Goal: Information Seeking & Learning: Find specific fact

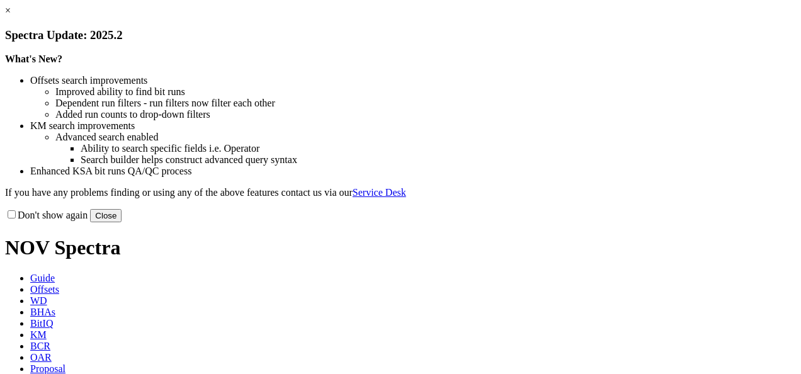
click at [11, 16] on link "×" at bounding box center [8, 10] width 6 height 11
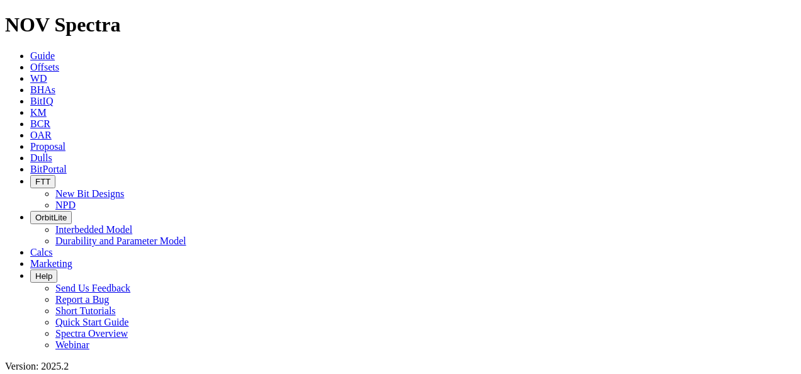
click at [72, 211] on button "OrbitLite" at bounding box center [51, 217] width 42 height 13
click at [186, 236] on link "Durability and Parameter Model" at bounding box center [120, 241] width 131 height 11
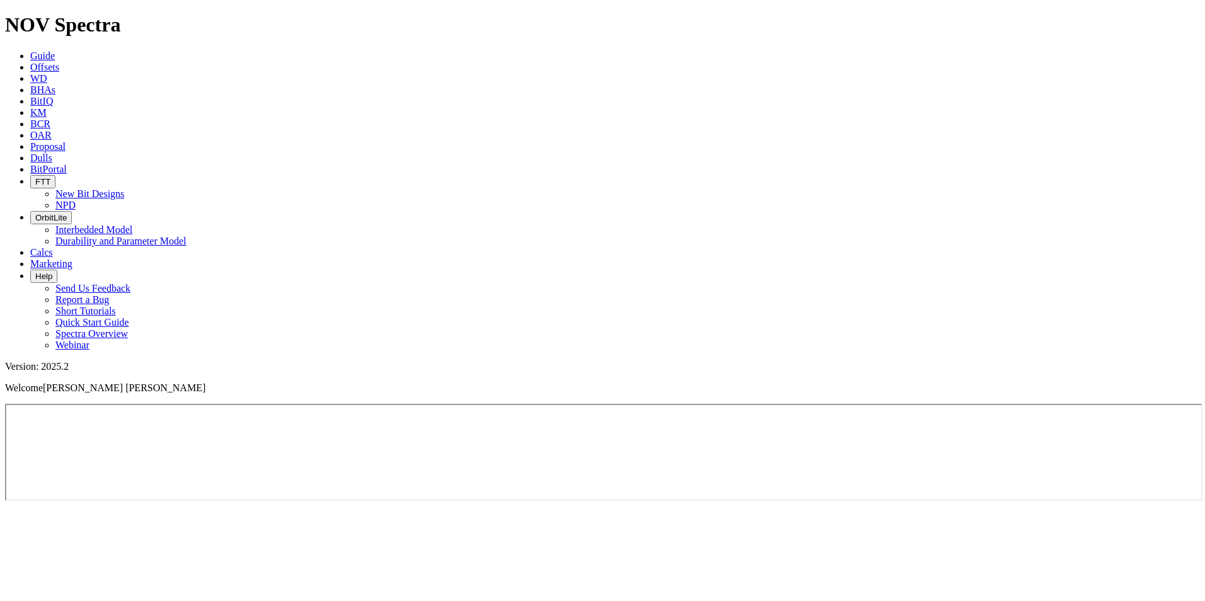
click at [30, 62] on icon at bounding box center [30, 67] width 0 height 11
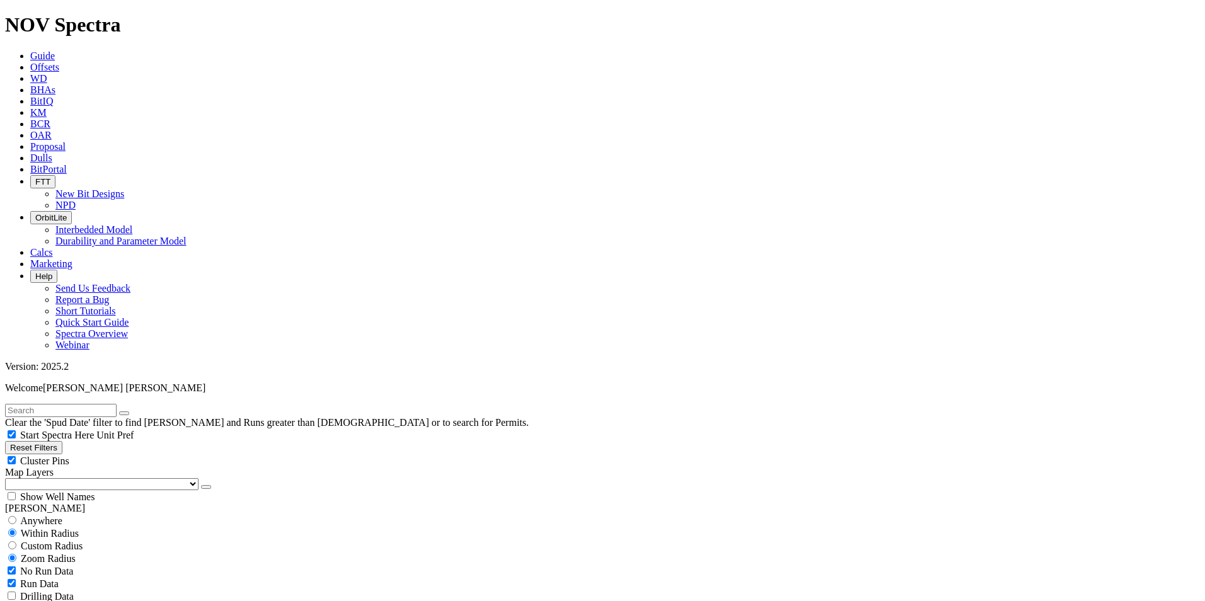
click at [60, 374] on input "text" at bounding box center [61, 410] width 112 height 13
click at [18, 374] on button "Reset Filters" at bounding box center [33, 447] width 57 height 13
click at [10, 374] on icon "button" at bounding box center [10, 447] width 0 height 9
click at [60, 374] on input "text" at bounding box center [61, 410] width 112 height 13
paste input "A318171"
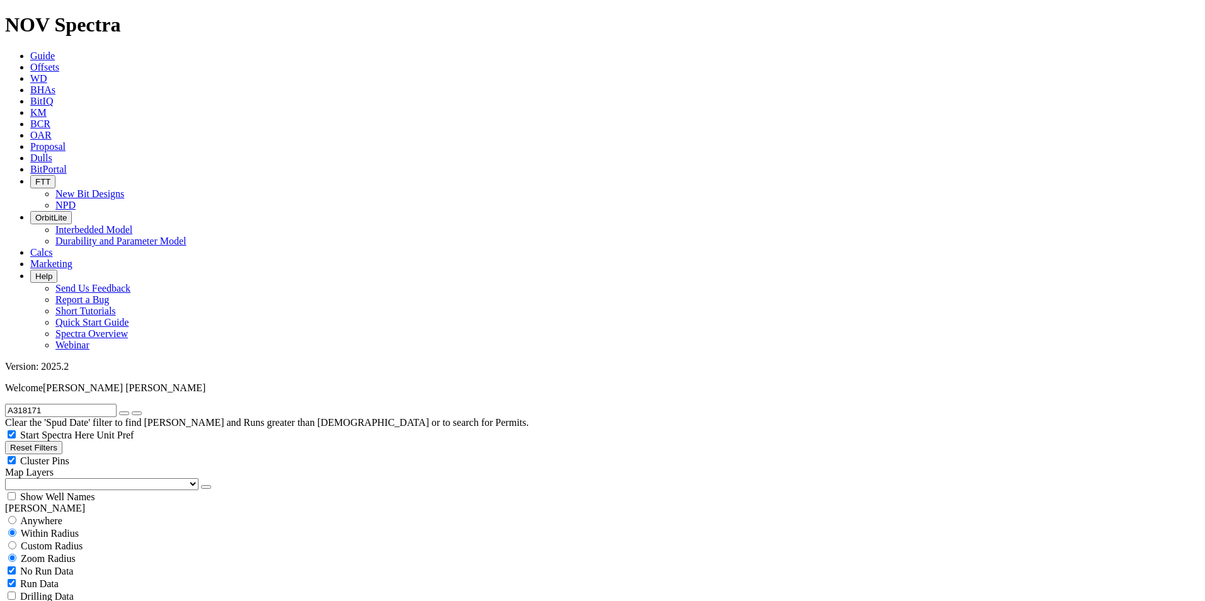
type input "A318171"
click at [137, 374] on icon "submit" at bounding box center [137, 413] width 0 height 0
click at [16, 374] on input "radio" at bounding box center [12, 520] width 8 height 8
radio input "true"
radio input "false"
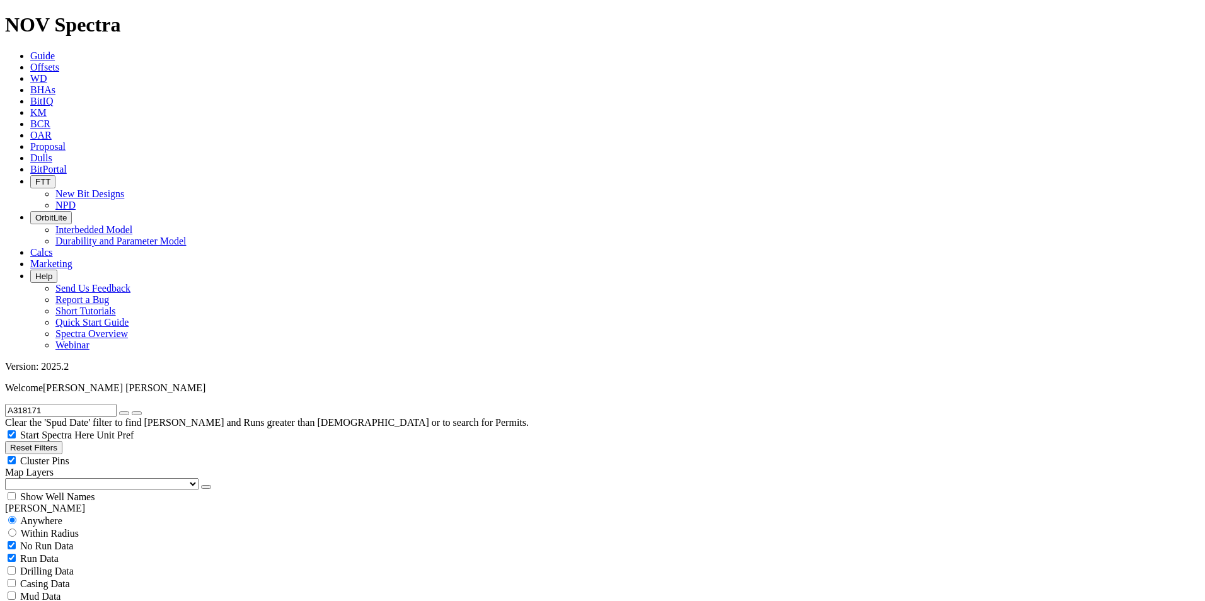
click at [18, 374] on div "No Run Data" at bounding box center [602, 545] width 1195 height 13
checkbox input "false"
click at [111, 374] on input "A318171" at bounding box center [61, 410] width 112 height 13
click at [142, 374] on button "submit" at bounding box center [137, 413] width 10 height 4
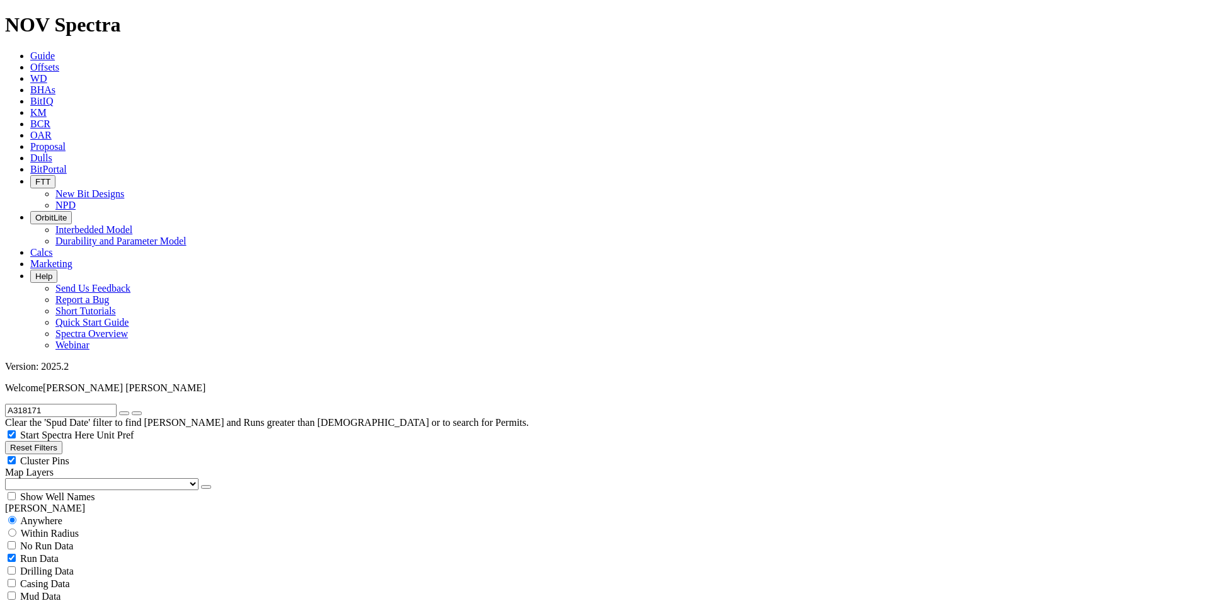
radio input "false"
radio input "true"
click at [137, 374] on icon "submit" at bounding box center [137, 413] width 0 height 0
click at [72, 374] on input "A318171" at bounding box center [61, 410] width 112 height 13
click at [142, 374] on button "submit" at bounding box center [137, 413] width 10 height 4
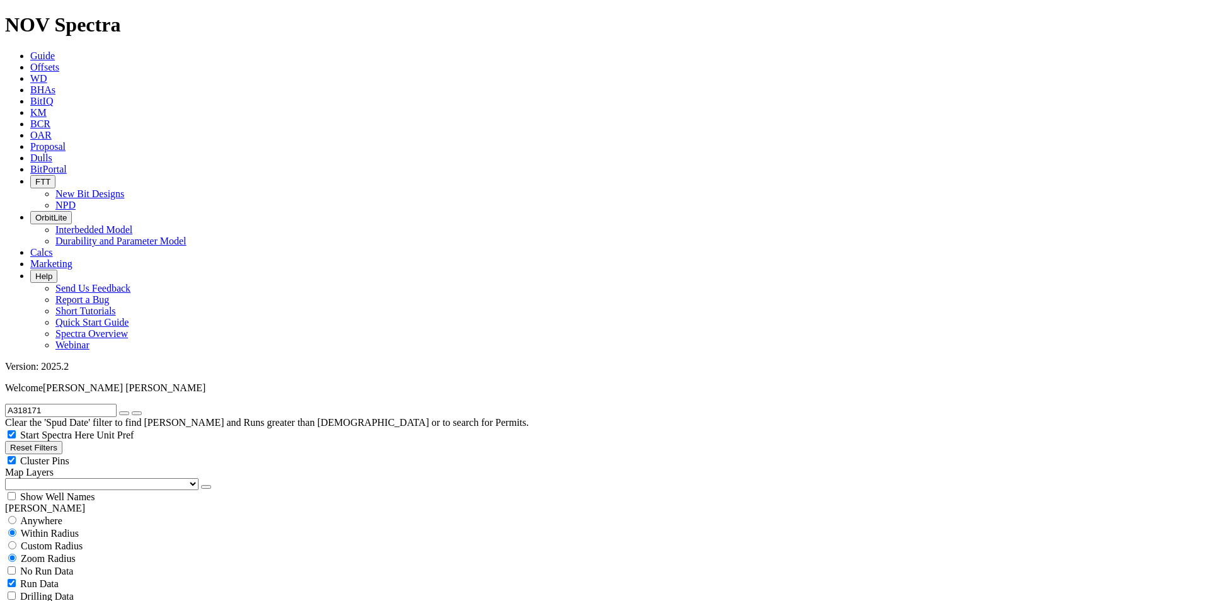
click at [16, 374] on input "radio" at bounding box center [12, 520] width 8 height 8
radio input "true"
radio input "false"
click at [104, 374] on input "A318171" at bounding box center [61, 410] width 112 height 13
click at [142, 374] on button "submit" at bounding box center [137, 413] width 10 height 4
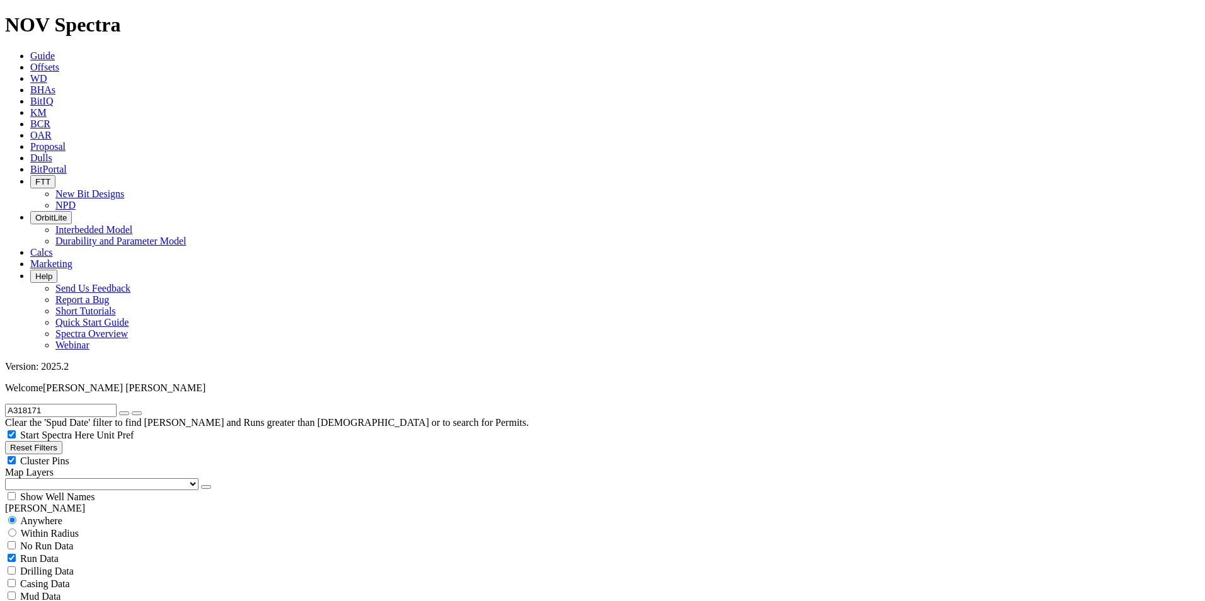
click at [66, 374] on input "A318171" at bounding box center [61, 410] width 112 height 13
click at [82, 374] on input "A318171" at bounding box center [61, 410] width 112 height 13
drag, startPoint x: 83, startPoint y: 55, endPoint x: -77, endPoint y: 313, distance: 303.3
click at [142, 374] on button "submit" at bounding box center [137, 413] width 10 height 4
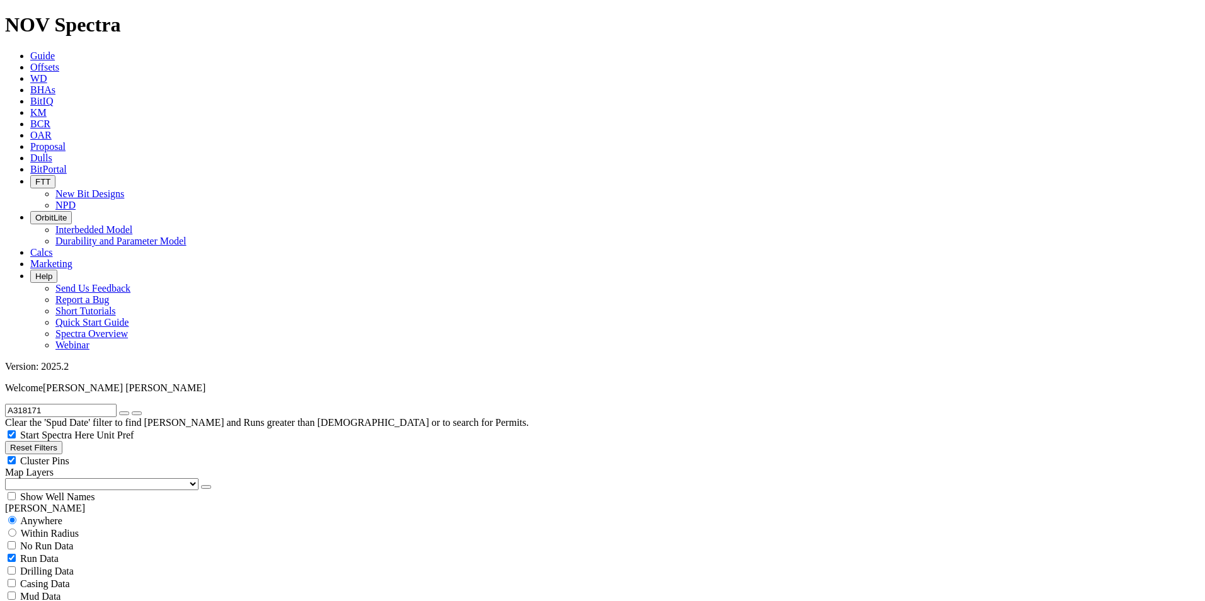
radio input "false"
radio input "true"
